Goal: Browse casually: Explore the website without a specific task or goal

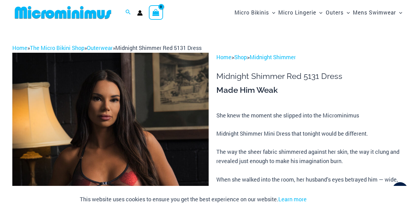
type input "*********"
click at [70, 12] on img at bounding box center [62, 13] width 101 height 14
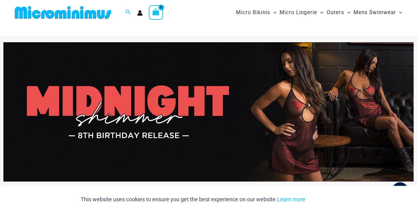
type input "*********"
click at [70, 13] on img at bounding box center [62, 13] width 101 height 14
